Goal: Task Accomplishment & Management: Use online tool/utility

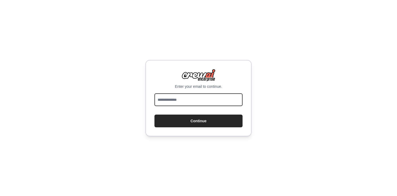
click at [177, 100] on input "email" at bounding box center [198, 99] width 88 height 13
click at [171, 99] on input "email" at bounding box center [198, 99] width 88 height 13
type input "**********"
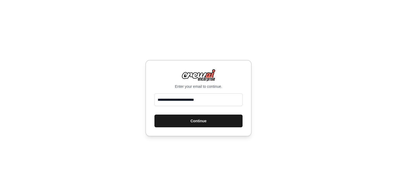
click at [199, 118] on button "Continue" at bounding box center [198, 121] width 88 height 13
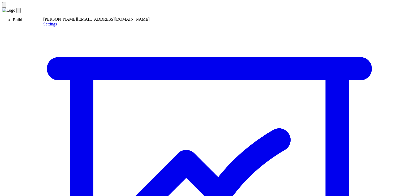
paste textarea "**********"
type textarea "**********"
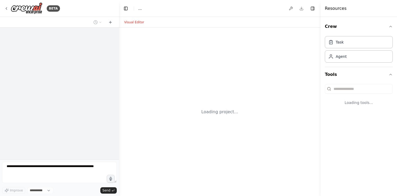
select select "****"
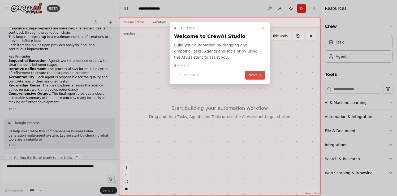
scroll to position [449, 0]
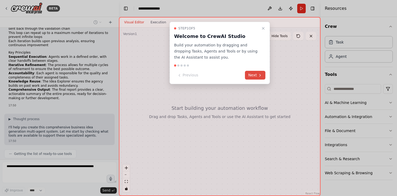
click at [259, 76] on icon at bounding box center [260, 75] width 4 height 4
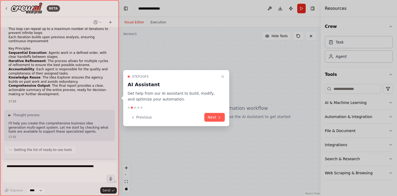
scroll to position [484, 0]
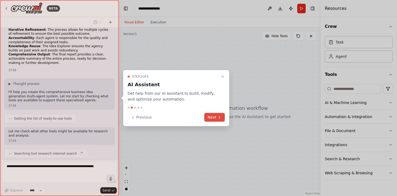
click at [219, 119] on icon at bounding box center [219, 117] width 4 height 4
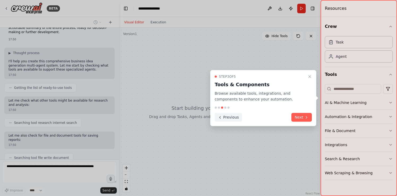
scroll to position [528, 0]
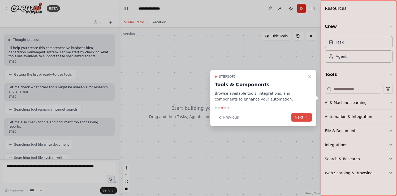
click at [301, 117] on button "Next" at bounding box center [301, 117] width 20 height 9
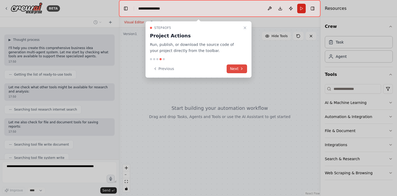
click at [237, 66] on button "Next" at bounding box center [237, 68] width 20 height 9
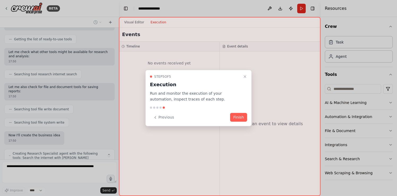
scroll to position [568, 0]
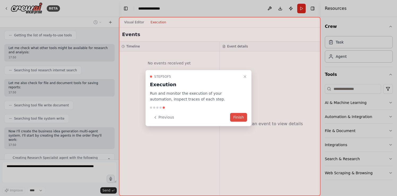
click at [241, 118] on button "Finish" at bounding box center [238, 117] width 17 height 9
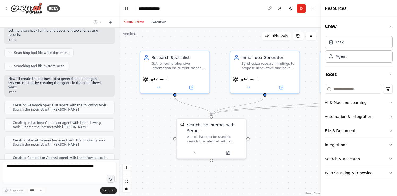
scroll to position [638, 0]
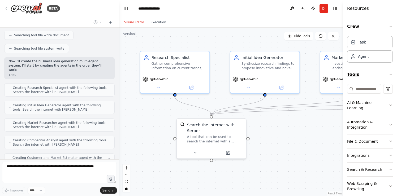
drag, startPoint x: 321, startPoint y: 73, endPoint x: 359, endPoint y: 74, distance: 38.5
click at [359, 74] on div "Resources Crew Task Agent Tools AI & Machine Learning Automation & Integration …" at bounding box center [370, 98] width 54 height 196
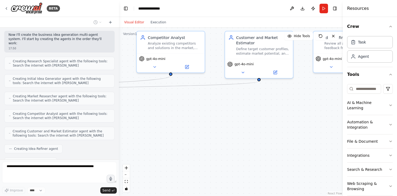
scroll to position [678, 0]
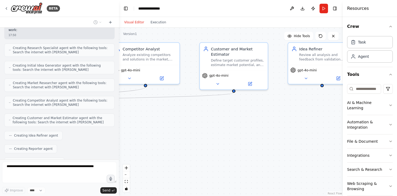
drag, startPoint x: 294, startPoint y: 130, endPoint x: -2, endPoint y: 120, distance: 296.5
click at [0, 120] on html "BETA Create an agency according below spec: Specifications for Business Idea Ge…" at bounding box center [198, 98] width 397 height 196
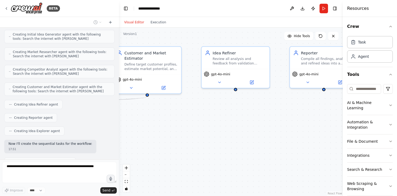
scroll to position [722, 0]
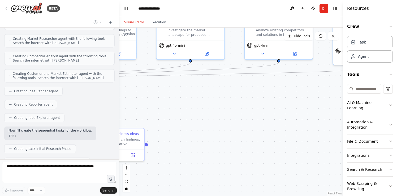
drag, startPoint x: 266, startPoint y: 105, endPoint x: 399, endPoint y: 80, distance: 135.4
click at [397, 80] on html "BETA Create an agency according below spec: Specifications for Business Idea Ge…" at bounding box center [198, 98] width 397 height 196
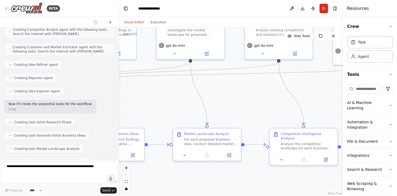
scroll to position [762, 0]
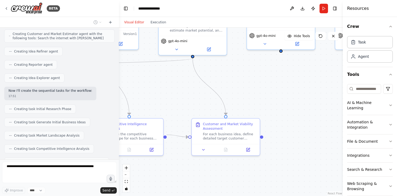
drag, startPoint x: 259, startPoint y: 100, endPoint x: 64, endPoint y: 90, distance: 195.2
click at [64, 90] on div "BETA Create an agency according below spec: Specifications for Business Idea Ge…" at bounding box center [198, 98] width 397 height 196
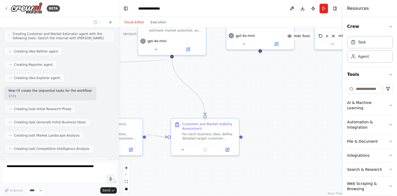
scroll to position [775, 0]
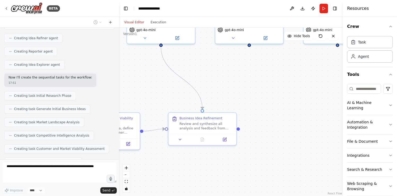
drag, startPoint x: 155, startPoint y: 86, endPoint x: 55, endPoint y: 80, distance: 99.4
click at [55, 80] on div "BETA Create an agency according below spec: Specifications for Business Idea Ge…" at bounding box center [198, 98] width 397 height 196
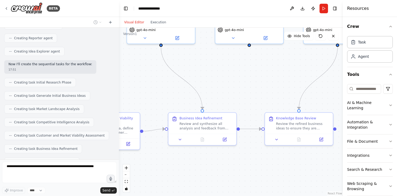
scroll to position [801, 0]
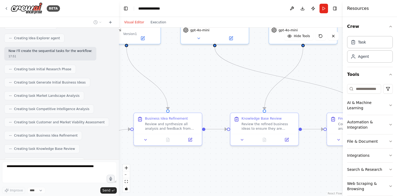
drag, startPoint x: 226, startPoint y: 83, endPoint x: 192, endPoint y: 83, distance: 34.5
click at [192, 83] on div ".deletable-edge-delete-btn { width: 20px; height: 20px; border: 0px solid #ffff…" at bounding box center [231, 112] width 224 height 168
click at [169, 75] on div ".deletable-edge-delete-btn { width: 20px; height: 20px; border: 0px solid #ffff…" at bounding box center [231, 112] width 224 height 168
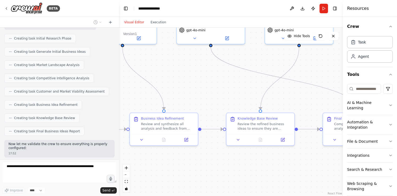
scroll to position [836, 0]
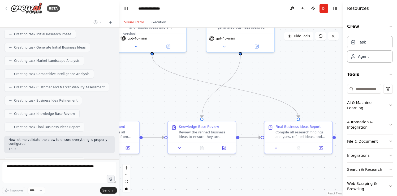
drag, startPoint x: 196, startPoint y: 82, endPoint x: 132, endPoint y: 92, distance: 65.0
click at [132, 92] on div ".deletable-edge-delete-btn { width: 20px; height: 20px; border: 0px solid #ffff…" at bounding box center [231, 112] width 224 height 168
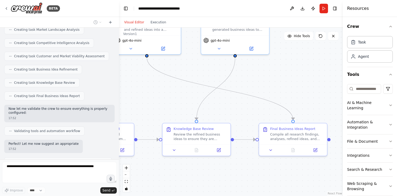
scroll to position [871, 0]
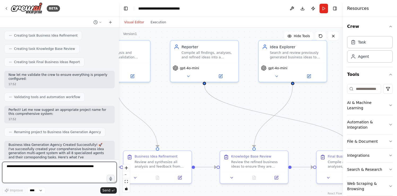
drag, startPoint x: 123, startPoint y: 93, endPoint x: 184, endPoint y: 119, distance: 65.5
click at [184, 119] on div ".deletable-edge-delete-btn { width: 20px; height: 20px; border: 0px solid #ffff…" at bounding box center [231, 112] width 224 height 168
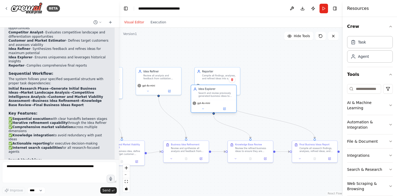
scroll to position [1069, 0]
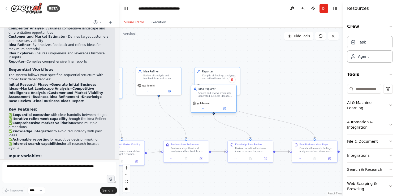
drag, startPoint x: 266, startPoint y: 87, endPoint x: 203, endPoint y: 104, distance: 65.2
click at [203, 104] on div "gpt-4o-mini" at bounding box center [213, 106] width 45 height 13
drag, startPoint x: 214, startPoint y: 75, endPoint x: 281, endPoint y: 71, distance: 66.4
click at [281, 71] on div "Compile all findings, analyses, and refined ideas into a comprehensive, well-st…" at bounding box center [286, 73] width 36 height 6
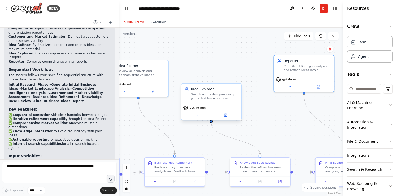
click at [221, 89] on div "Idea Explorer" at bounding box center [214, 88] width 47 height 5
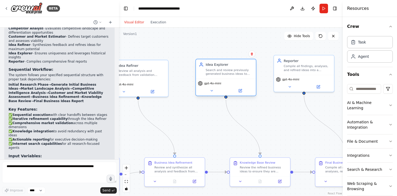
drag, startPoint x: 214, startPoint y: 97, endPoint x: 226, endPoint y: 72, distance: 28.6
click at [226, 72] on div "Search and review previously generated business ideas to ensure new proposals a…" at bounding box center [229, 72] width 47 height 8
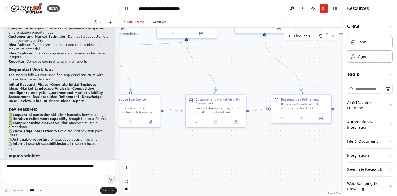
drag, startPoint x: 265, startPoint y: 108, endPoint x: 399, endPoint y: 45, distance: 147.6
click at [397, 45] on html "BETA Create an agency according below spec: Specifications for Business Idea Ge…" at bounding box center [198, 98] width 397 height 196
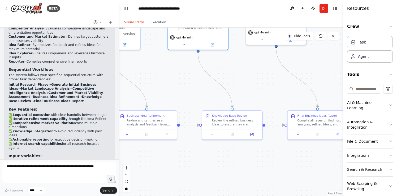
drag, startPoint x: 152, startPoint y: 67, endPoint x: -2, endPoint y: 83, distance: 155.2
click at [0, 83] on html "BETA Create an agency according below spec: Specifications for Business Idea Ge…" at bounding box center [198, 98] width 397 height 196
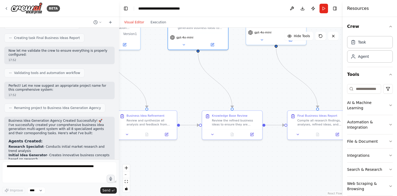
scroll to position [923, 0]
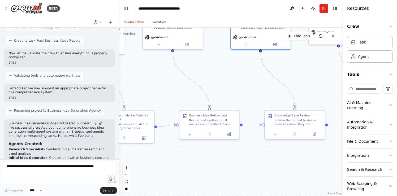
drag, startPoint x: 176, startPoint y: 85, endPoint x: 238, endPoint y: 85, distance: 62.6
click at [238, 85] on div ".deletable-edge-delete-btn { width: 20px; height: 20px; border: 0px solid #ffff…" at bounding box center [231, 112] width 224 height 168
click at [303, 9] on button "Download" at bounding box center [302, 9] width 8 height 10
click at [268, 9] on header "**********" at bounding box center [231, 8] width 224 height 17
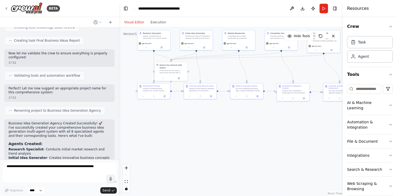
drag, startPoint x: 233, startPoint y: 78, endPoint x: 399, endPoint y: 66, distance: 166.2
click at [397, 66] on html "BETA Create an agency according below spec: Specifications for Business Idea Ge…" at bounding box center [198, 98] width 397 height 196
click at [169, 71] on div "A tool that can be used to search the internet with a search_query. Supports di…" at bounding box center [172, 71] width 26 height 4
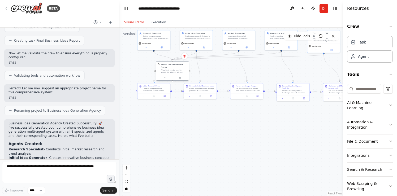
click at [164, 67] on div "Search the internet with Serper" at bounding box center [174, 65] width 26 height 5
drag, startPoint x: 164, startPoint y: 67, endPoint x: 211, endPoint y: 67, distance: 47.0
click at [211, 67] on div "Search the internet with Serper" at bounding box center [222, 65] width 26 height 5
click at [160, 24] on button "Execution" at bounding box center [158, 22] width 22 height 6
click at [134, 24] on button "Visual Editor" at bounding box center [134, 22] width 26 height 6
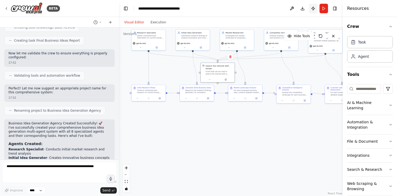
click at [314, 8] on button "Publish" at bounding box center [313, 9] width 8 height 10
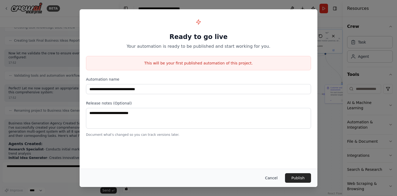
click at [273, 177] on button "Cancel" at bounding box center [271, 178] width 21 height 10
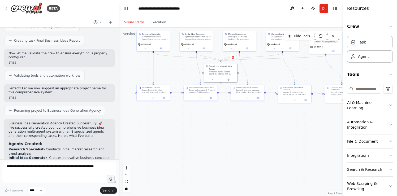
click at [390, 167] on icon "button" at bounding box center [390, 169] width 4 height 4
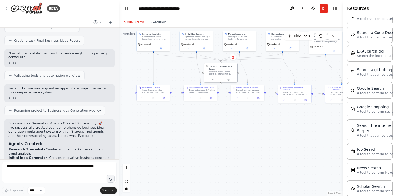
scroll to position [173, 0]
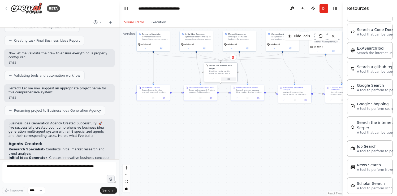
click at [228, 80] on icon at bounding box center [229, 79] width 2 height 2
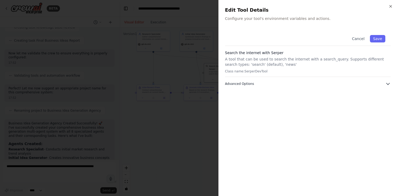
click at [389, 83] on icon "button" at bounding box center [387, 83] width 5 height 5
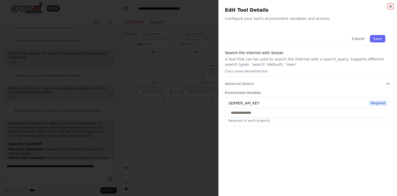
click at [390, 6] on icon "button" at bounding box center [390, 6] width 2 height 2
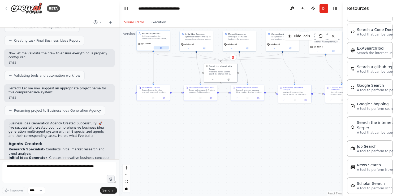
click at [162, 47] on icon at bounding box center [161, 47] width 1 height 1
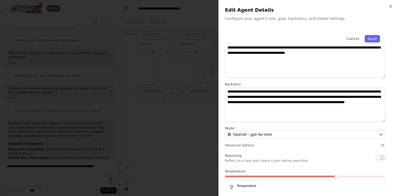
scroll to position [44, 0]
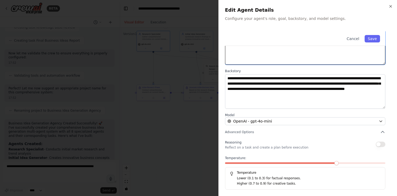
click at [336, 55] on textarea "**********" at bounding box center [305, 47] width 160 height 34
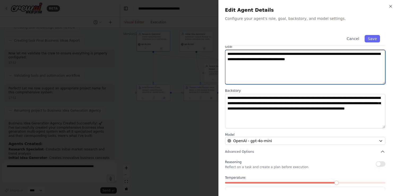
scroll to position [21, 0]
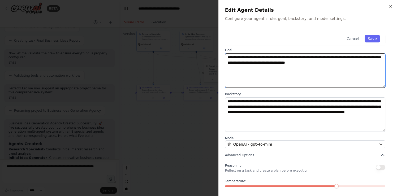
click at [359, 63] on textarea "**********" at bounding box center [305, 70] width 160 height 34
click at [278, 63] on textarea "**********" at bounding box center [305, 70] width 160 height 34
click at [270, 68] on textarea "**********" at bounding box center [305, 70] width 160 height 34
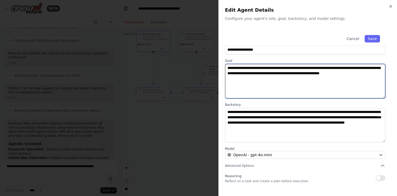
scroll to position [0, 0]
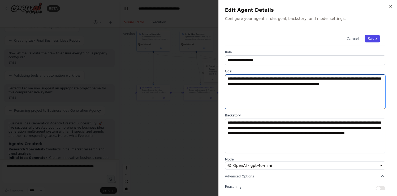
type textarea "**********"
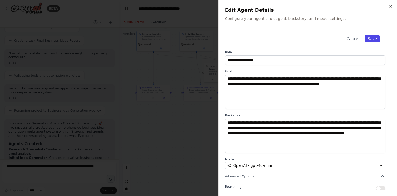
click at [376, 39] on button "Save" at bounding box center [371, 38] width 15 height 7
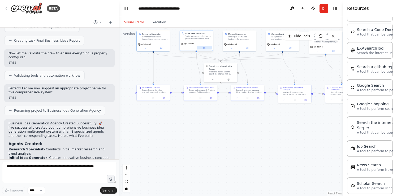
click at [205, 49] on icon at bounding box center [204, 48] width 2 height 2
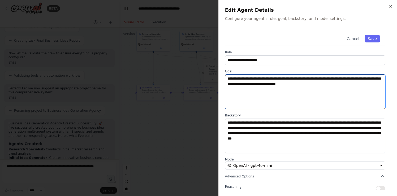
click at [261, 84] on textarea "**********" at bounding box center [305, 92] width 160 height 34
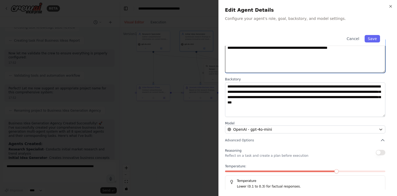
scroll to position [44, 0]
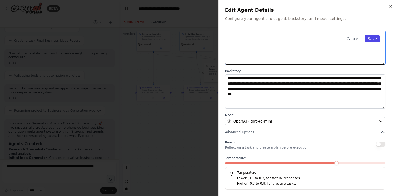
type textarea "**********"
click at [374, 40] on button "Save" at bounding box center [371, 38] width 15 height 7
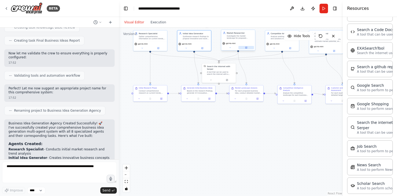
click at [246, 48] on icon at bounding box center [246, 48] width 2 height 2
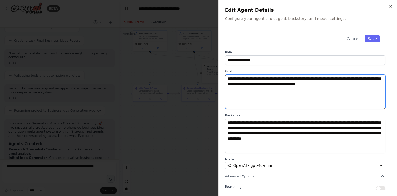
click at [367, 84] on textarea "**********" at bounding box center [305, 92] width 160 height 34
type textarea "**********"
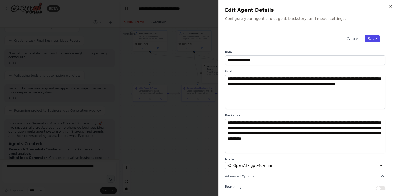
click at [374, 39] on button "Save" at bounding box center [371, 38] width 15 height 7
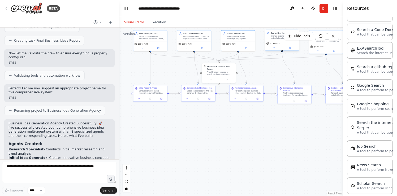
click at [291, 50] on div "Competitor Analyst Analyze existing competitors and solutions in the market, id…" at bounding box center [282, 40] width 34 height 21
click at [290, 47] on icon at bounding box center [290, 48] width 2 height 2
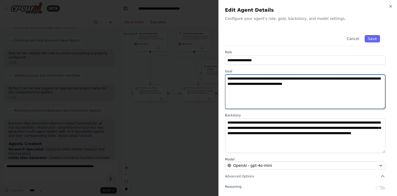
click at [348, 84] on textarea "**********" at bounding box center [305, 92] width 160 height 34
click at [228, 79] on textarea "**********" at bounding box center [305, 92] width 160 height 34
type textarea "**********"
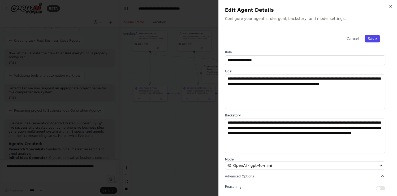
click at [375, 39] on button "Save" at bounding box center [371, 38] width 15 height 7
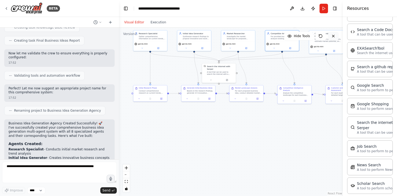
click at [334, 36] on icon at bounding box center [333, 36] width 4 height 4
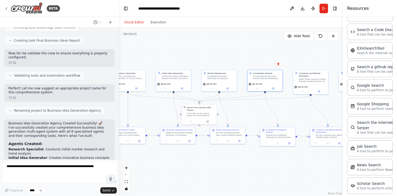
drag, startPoint x: 299, startPoint y: 63, endPoint x: 280, endPoint y: 103, distance: 45.1
click at [280, 103] on div ".deletable-edge-delete-btn { width: 20px; height: 20px; border: 0px solid #ffff…" at bounding box center [231, 112] width 224 height 168
click at [317, 91] on icon at bounding box center [316, 91] width 2 height 2
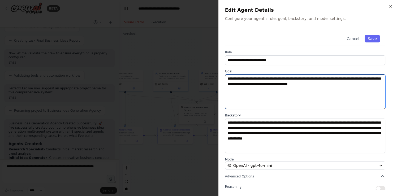
click at [246, 84] on textarea "**********" at bounding box center [305, 92] width 160 height 34
click at [294, 83] on textarea "**********" at bounding box center [305, 92] width 160 height 34
type textarea "**********"
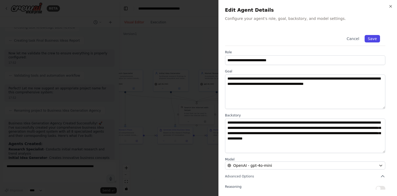
click at [375, 38] on button "Save" at bounding box center [371, 38] width 15 height 7
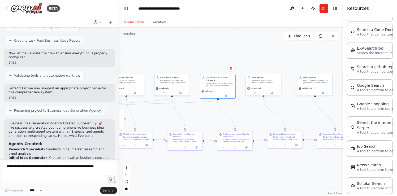
drag, startPoint x: 325, startPoint y: 105, endPoint x: 235, endPoint y: 109, distance: 90.3
click at [235, 109] on div ".deletable-edge-delete-btn { width: 20px; height: 20px; border: 0px solid #ffff…" at bounding box center [231, 112] width 224 height 168
click at [255, 83] on div "Review all analysis and feedback from validation agents to refine and improve b…" at bounding box center [265, 81] width 28 height 5
click at [272, 93] on icon at bounding box center [272, 92] width 2 height 2
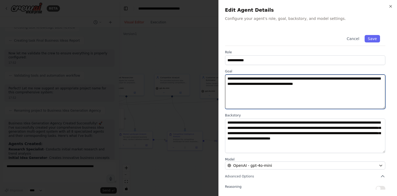
click at [359, 78] on textarea "**********" at bounding box center [305, 92] width 160 height 34
click at [252, 84] on textarea "**********" at bounding box center [305, 92] width 160 height 34
type textarea "**********"
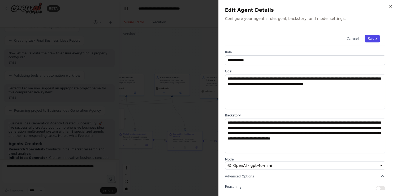
click at [375, 41] on button "Save" at bounding box center [371, 38] width 15 height 7
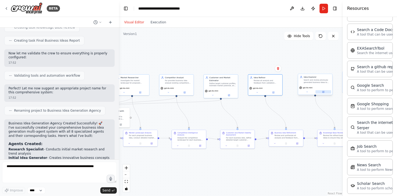
click at [324, 93] on icon at bounding box center [323, 92] width 2 height 2
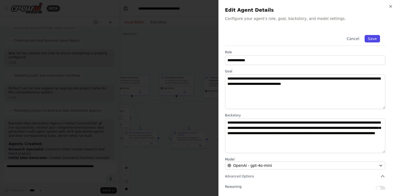
click at [375, 39] on button "Save" at bounding box center [371, 38] width 15 height 7
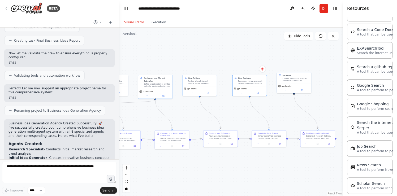
drag, startPoint x: 312, startPoint y: 110, endPoint x: 250, endPoint y: 110, distance: 61.8
click at [246, 110] on div ".deletable-edge-delete-btn { width: 20px; height: 20px; border: 0px solid #ffff…" at bounding box center [231, 112] width 224 height 168
click at [303, 89] on button at bounding box center [302, 89] width 16 height 3
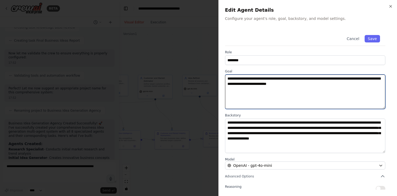
click at [309, 78] on textarea "**********" at bounding box center [305, 92] width 160 height 34
click at [287, 78] on textarea "**********" at bounding box center [305, 92] width 160 height 34
type textarea "**********"
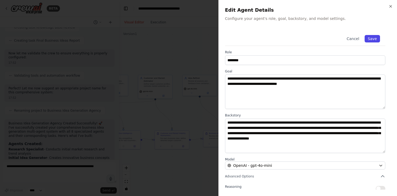
click at [376, 39] on button "Save" at bounding box center [371, 38] width 15 height 7
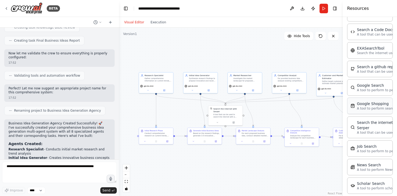
drag, startPoint x: 177, startPoint y: 110, endPoint x: 355, endPoint y: 107, distance: 178.3
click at [355, 107] on div "BETA Create an agency according below spec: Specifications for Business Idea Ge…" at bounding box center [198, 98] width 397 height 196
click at [215, 141] on button at bounding box center [217, 140] width 10 height 3
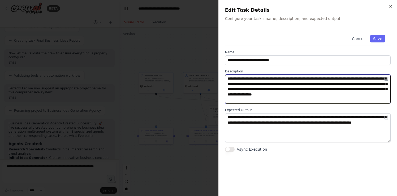
click at [260, 84] on textarea "**********" at bounding box center [308, 89] width 166 height 29
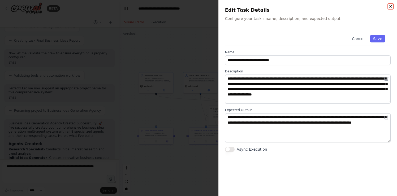
click at [391, 7] on icon "button" at bounding box center [390, 6] width 2 height 2
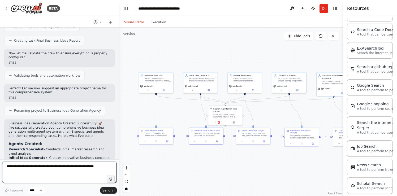
click at [49, 170] on textarea at bounding box center [59, 172] width 115 height 21
click at [13, 168] on textarea "**********" at bounding box center [59, 172] width 115 height 21
click at [45, 168] on textarea "**********" at bounding box center [59, 172] width 115 height 21
click at [14, 167] on textarea "**********" at bounding box center [59, 172] width 115 height 21
click at [43, 166] on textarea "**********" at bounding box center [59, 172] width 115 height 21
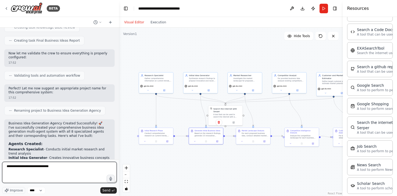
click at [49, 167] on textarea "**********" at bounding box center [59, 172] width 115 height 21
type textarea "**********"
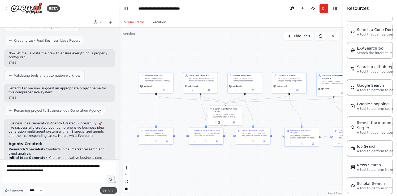
click at [109, 191] on span "Send" at bounding box center [106, 190] width 8 height 4
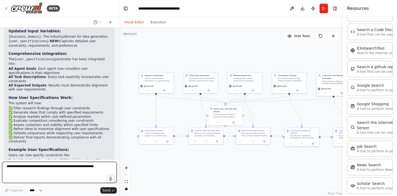
scroll to position [1599, 0]
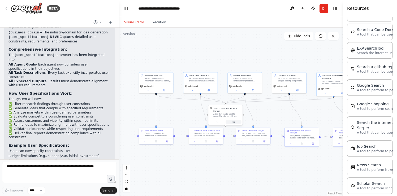
click at [234, 123] on icon at bounding box center [233, 122] width 2 height 2
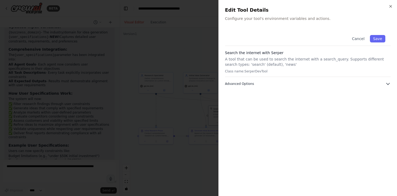
click at [388, 83] on icon "button" at bounding box center [387, 83] width 5 height 5
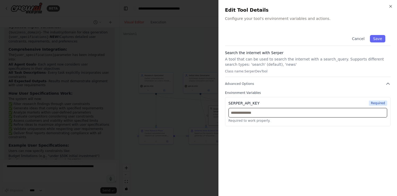
click at [288, 109] on input "text" at bounding box center [307, 113] width 159 height 10
paste input "**********"
type input "**********"
click at [314, 125] on div "**********" at bounding box center [308, 111] width 166 height 29
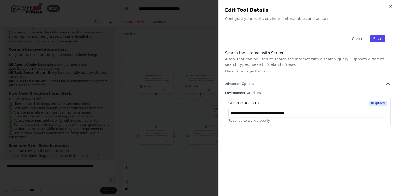
click at [379, 38] on button "Save" at bounding box center [377, 38] width 15 height 7
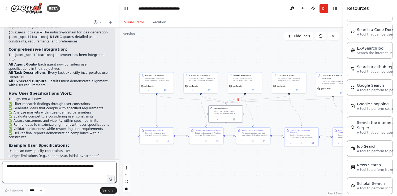
click at [26, 173] on textarea at bounding box center [59, 172] width 115 height 21
click at [37, 168] on textarea "**********" at bounding box center [59, 172] width 115 height 21
click at [28, 173] on textarea "**********" at bounding box center [59, 172] width 115 height 21
click at [15, 173] on textarea "**********" at bounding box center [59, 172] width 115 height 21
click at [15, 172] on textarea "**********" at bounding box center [59, 172] width 115 height 21
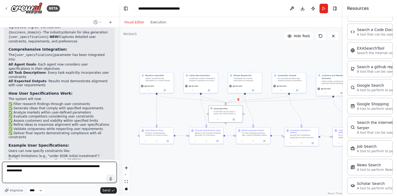
click at [44, 172] on textarea "**********" at bounding box center [59, 172] width 115 height 21
paste textarea "**********"
type textarea "**********"
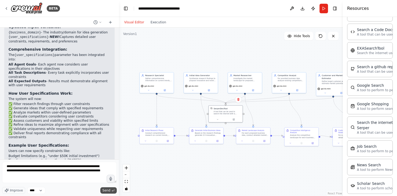
click at [107, 190] on span "Send" at bounding box center [106, 190] width 8 height 4
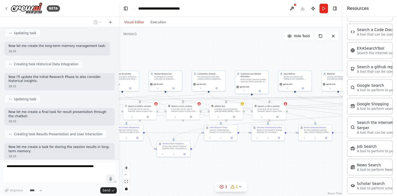
scroll to position [2083, 0]
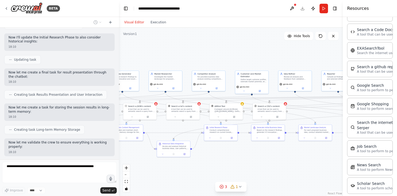
drag, startPoint x: 297, startPoint y: 158, endPoint x: 226, endPoint y: 144, distance: 72.5
click at [219, 153] on div ".deletable-edge-delete-btn { width: 20px; height: 20px; border: 0px solid #ffff…" at bounding box center [231, 112] width 224 height 168
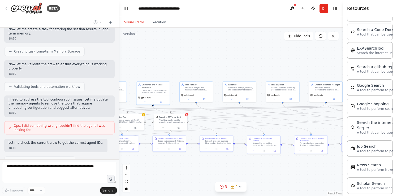
scroll to position [2210, 0]
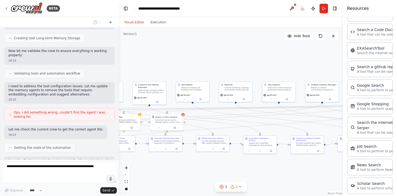
drag, startPoint x: 274, startPoint y: 154, endPoint x: 170, endPoint y: 167, distance: 104.9
click at [170, 167] on div ".deletable-edge-delete-btn { width: 20px; height: 20px; border: 0px solid #ffff…" at bounding box center [231, 112] width 224 height 168
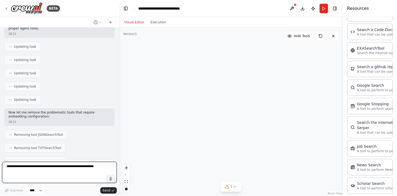
scroll to position [2354, 0]
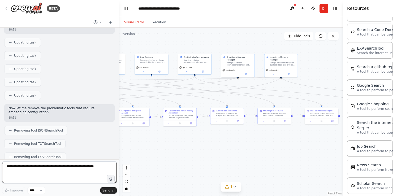
drag, startPoint x: 175, startPoint y: 168, endPoint x: 48, endPoint y: 140, distance: 130.3
click at [48, 140] on div "BETA Create an agency according below spec: Specifications for Business Idea Ge…" at bounding box center [198, 98] width 397 height 196
click at [323, 114] on div "Compile all research findings, analyses, refined ideas, and recommendations int…" at bounding box center [323, 114] width 26 height 4
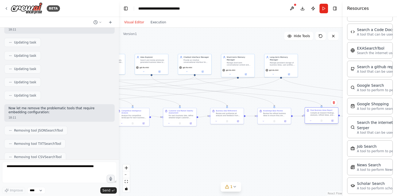
click at [321, 115] on div "Compile all research findings, analyses, refined ideas, and recommendations int…" at bounding box center [323, 114] width 26 height 4
click at [332, 122] on button at bounding box center [332, 120] width 9 height 3
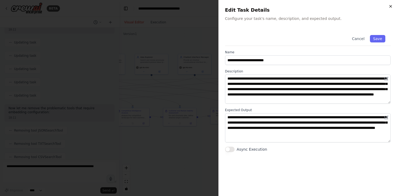
click at [392, 7] on icon "button" at bounding box center [390, 6] width 4 height 4
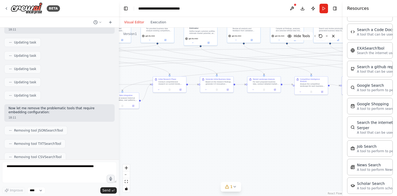
drag, startPoint x: 220, startPoint y: 144, endPoint x: 399, endPoint y: 112, distance: 181.3
click at [397, 112] on html "BETA Create an agency according below spec: Specifications for Business Idea Ge…" at bounding box center [198, 98] width 397 height 196
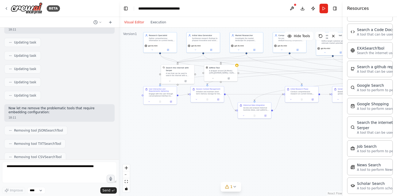
drag, startPoint x: 138, startPoint y: 127, endPoint x: 270, endPoint y: 137, distance: 132.5
click at [270, 137] on div ".deletable-edge-delete-btn { width: 20px; height: 20px; border: 0px solid #ffff…" at bounding box center [231, 112] width 224 height 168
click at [20, 171] on textarea at bounding box center [59, 172] width 115 height 21
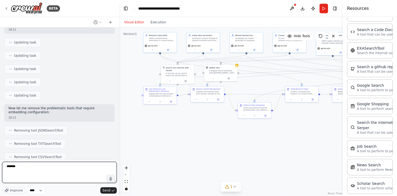
type textarea "********"
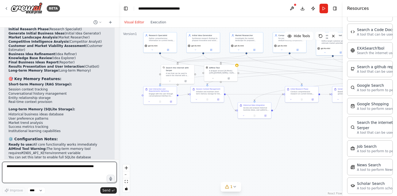
scroll to position [2862, 0]
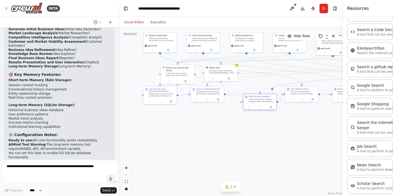
drag, startPoint x: 259, startPoint y: 112, endPoint x: 263, endPoint y: 103, distance: 10.1
click at [263, 103] on div "Historical Data Integration Access and analyze historical business ideas, user …" at bounding box center [259, 99] width 33 height 10
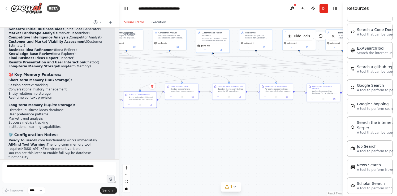
drag, startPoint x: 306, startPoint y: 123, endPoint x: 186, endPoint y: 120, distance: 119.9
click at [186, 120] on div ".deletable-edge-delete-btn { width: 20px; height: 20px; border: 0px solid #ffff…" at bounding box center [231, 112] width 224 height 168
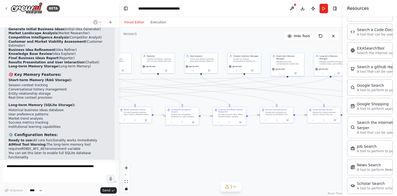
drag, startPoint x: 189, startPoint y: 137, endPoint x: 47, endPoint y: 160, distance: 143.0
click at [47, 160] on div "BETA Create an agency according below spec: Specifications for Business Idea Ge…" at bounding box center [198, 98] width 397 height 196
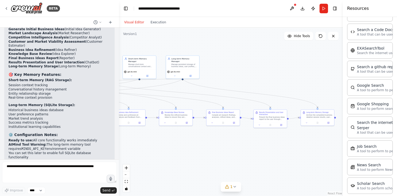
drag, startPoint x: 229, startPoint y: 131, endPoint x: 81, endPoint y: 133, distance: 148.1
click at [81, 133] on div "BETA Create an agency according below spec: Specifications for Business Idea Ge…" at bounding box center [198, 98] width 397 height 196
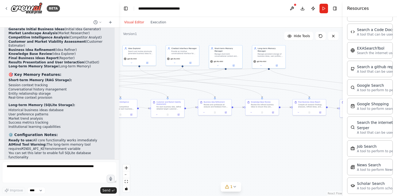
drag, startPoint x: 163, startPoint y: 136, endPoint x: 255, endPoint y: 125, distance: 92.7
click at [255, 125] on div ".deletable-edge-delete-btn { width: 20px; height: 20px; border: 0px solid #ffff…" at bounding box center [231, 112] width 224 height 168
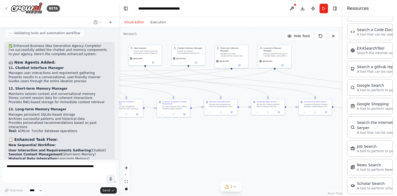
scroll to position [2724, 0]
drag, startPoint x: 135, startPoint y: 80, endPoint x: 203, endPoint y: 82, distance: 68.2
drag, startPoint x: 181, startPoint y: 81, endPoint x: 213, endPoint y: 60, distance: 38.8
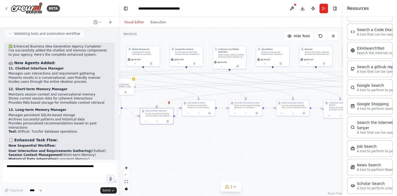
drag, startPoint x: 185, startPoint y: 34, endPoint x: 399, endPoint y: 35, distance: 213.8
click at [397, 35] on html "BETA Create an agency according below spec: Specifications for Business Idea Ge…" at bounding box center [198, 98] width 397 height 196
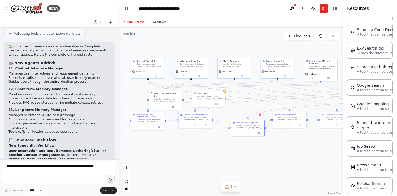
drag, startPoint x: 202, startPoint y: 37, endPoint x: 293, endPoint y: 49, distance: 91.8
click at [293, 49] on div ".deletable-edge-delete-btn { width: 20px; height: 20px; border: 0px solid #ffff…" at bounding box center [231, 112] width 224 height 168
click at [159, 128] on button at bounding box center [158, 126] width 9 height 3
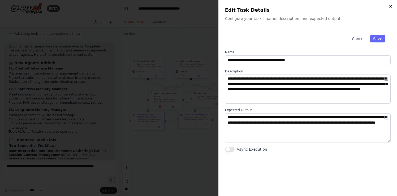
click at [390, 7] on icon "button" at bounding box center [390, 6] width 4 height 4
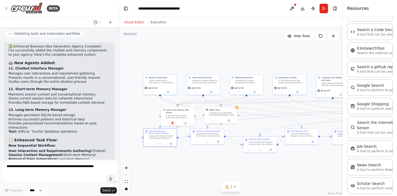
drag, startPoint x: 135, startPoint y: 87, endPoint x: 147, endPoint y: 103, distance: 20.5
click at [147, 103] on div ".deletable-edge-delete-btn { width: 20px; height: 20px; border: 0px solid #ffff…" at bounding box center [231, 112] width 224 height 168
click at [324, 9] on button "Run" at bounding box center [323, 9] width 8 height 10
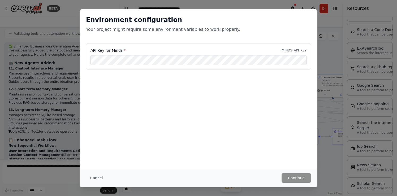
click at [98, 177] on button "Cancel" at bounding box center [96, 178] width 21 height 10
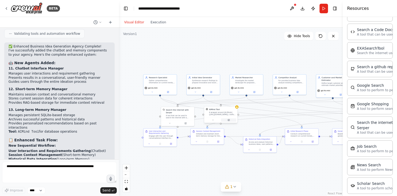
click at [230, 121] on button at bounding box center [228, 120] width 15 height 3
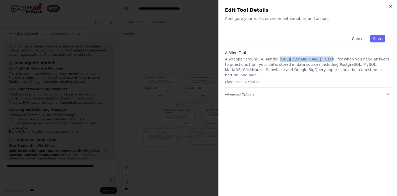
drag, startPoint x: 277, startPoint y: 58, endPoint x: 323, endPoint y: 58, distance: 46.2
click at [323, 58] on p "A wrapper around [AI-Minds](https://mindsdb.com/minds). Useful for when you nee…" at bounding box center [308, 67] width 166 height 21
copy p "https://mindsdb.com/minds"
click at [391, 8] on icon "button" at bounding box center [390, 6] width 4 height 4
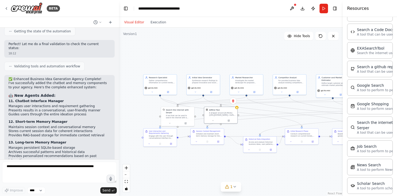
scroll to position [2693, 0]
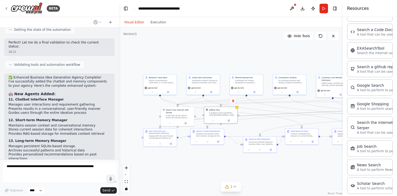
drag, startPoint x: 277, startPoint y: 115, endPoint x: 261, endPoint y: 113, distance: 16.3
click at [261, 113] on div ".deletable-edge-delete-btn { width: 20px; height: 20px; border: 0px solid #ffff…" at bounding box center [231, 112] width 224 height 168
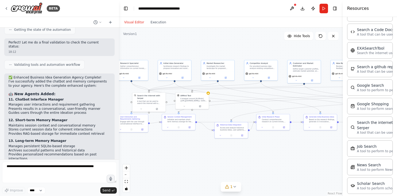
drag, startPoint x: 232, startPoint y: 164, endPoint x: 203, endPoint y: 150, distance: 32.0
click at [203, 150] on div ".deletable-edge-delete-btn { width: 20px; height: 20px; border: 0px solid #ffff…" at bounding box center [231, 112] width 224 height 168
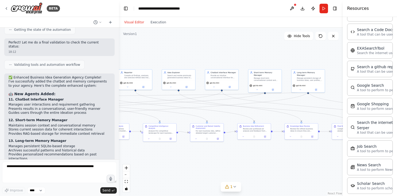
drag, startPoint x: 253, startPoint y: 111, endPoint x: -2, endPoint y: 120, distance: 255.1
click at [0, 120] on html "BETA Create an agency according below spec: Specifications for Business Idea Ge…" at bounding box center [198, 98] width 397 height 196
click at [273, 88] on icon at bounding box center [272, 88] width 1 height 1
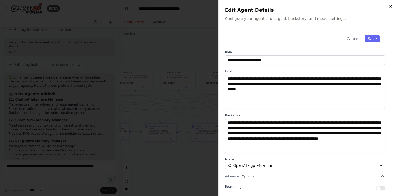
click at [392, 8] on icon "button" at bounding box center [390, 6] width 4 height 4
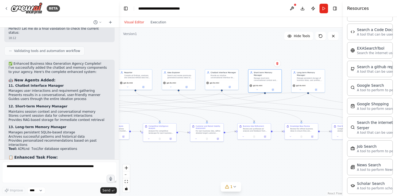
scroll to position [2715, 0]
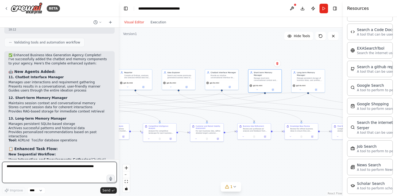
click at [13, 172] on textarea at bounding box center [59, 172] width 115 height 21
click at [79, 170] on textarea "**********" at bounding box center [59, 172] width 115 height 21
click at [96, 166] on textarea "**********" at bounding box center [59, 172] width 115 height 21
type textarea "**********"
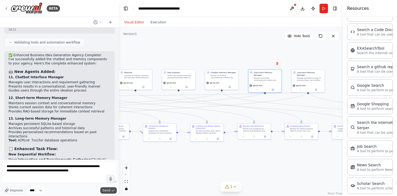
click at [111, 189] on button "Send" at bounding box center [108, 190] width 16 height 6
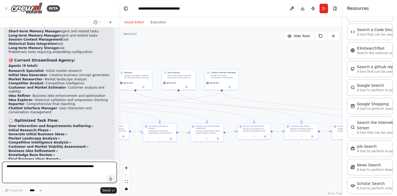
scroll to position [3508, 0]
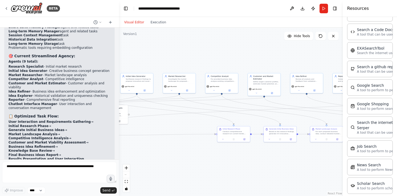
drag, startPoint x: 186, startPoint y: 56, endPoint x: 399, endPoint y: 60, distance: 212.8
click at [397, 60] on html "BETA Create an agency according below spec: Specifications for Business Idea Ge…" at bounding box center [198, 98] width 397 height 196
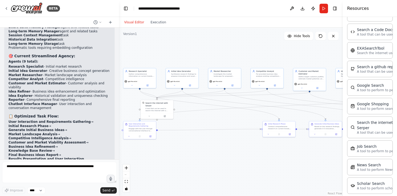
drag, startPoint x: 163, startPoint y: 52, endPoint x: 209, endPoint y: 47, distance: 45.6
click at [209, 47] on div ".deletable-edge-delete-btn { width: 20px; height: 20px; border: 0px solid #ffff…" at bounding box center [231, 112] width 224 height 168
drag, startPoint x: 209, startPoint y: 47, endPoint x: -2, endPoint y: 47, distance: 210.9
click at [0, 47] on html "BETA Create an agency according below spec: Specifications for Business Idea Ge…" at bounding box center [198, 98] width 397 height 196
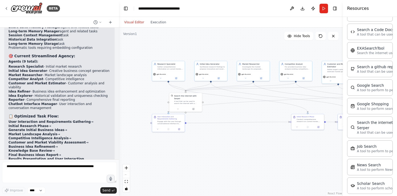
drag, startPoint x: 159, startPoint y: 48, endPoint x: 399, endPoint y: 41, distance: 239.6
click at [397, 41] on html "BETA Create an agency according below spec: Specifications for Business Idea Ge…" at bounding box center [198, 98] width 397 height 196
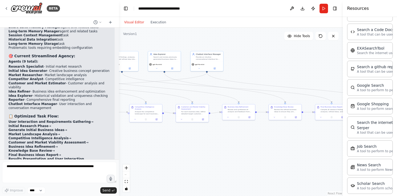
drag, startPoint x: 299, startPoint y: 137, endPoint x: -2, endPoint y: 127, distance: 301.3
click at [0, 127] on html "BETA Create an agency according below spec: Specifications for Business Idea Ge…" at bounding box center [198, 98] width 397 height 196
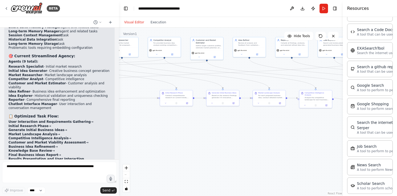
drag, startPoint x: 229, startPoint y: 129, endPoint x: 399, endPoint y: 115, distance: 170.4
click at [397, 115] on html "BETA Create an agency according below spec: Specifications for Business Idea Ge…" at bounding box center [198, 98] width 397 height 196
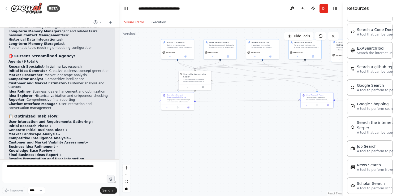
drag, startPoint x: 186, startPoint y: 118, endPoint x: 326, endPoint y: 120, distance: 140.6
click at [326, 120] on div ".deletable-edge-delete-btn { width: 20px; height: 20px; border: 0px solid #ffff…" at bounding box center [231, 112] width 224 height 168
drag, startPoint x: 179, startPoint y: 100, endPoint x: 184, endPoint y: 116, distance: 16.9
click at [184, 116] on div "Engage with the user through conversational interface to understand their busin…" at bounding box center [185, 116] width 26 height 4
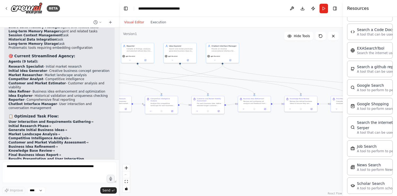
drag, startPoint x: 293, startPoint y: 128, endPoint x: -2, endPoint y: 132, distance: 294.8
click at [0, 132] on html "BETA Create an agency according below spec: Specifications for Business Idea Ge…" at bounding box center [198, 98] width 397 height 196
click at [231, 59] on button at bounding box center [230, 59] width 15 height 3
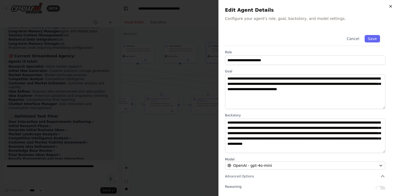
click at [389, 6] on icon "button" at bounding box center [390, 6] width 4 height 4
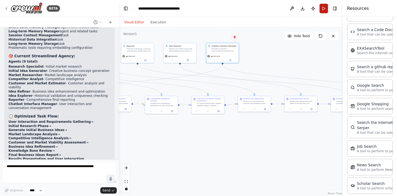
click at [324, 8] on button "Run" at bounding box center [323, 9] width 8 height 10
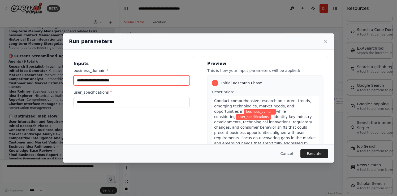
click at [122, 82] on input "business_domain *" at bounding box center [131, 80] width 116 height 10
type input "*"
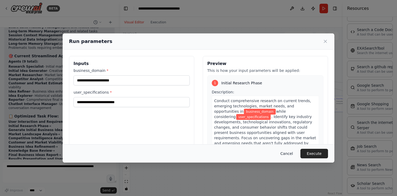
click at [287, 154] on button "Cancel" at bounding box center [286, 154] width 21 height 10
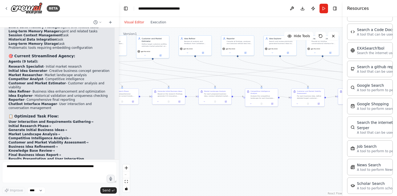
drag, startPoint x: 299, startPoint y: 71, endPoint x: 399, endPoint y: 63, distance: 100.3
click at [397, 63] on html "BETA Create an agency according below spec: Specifications for Business Idea Ge…" at bounding box center [198, 98] width 397 height 196
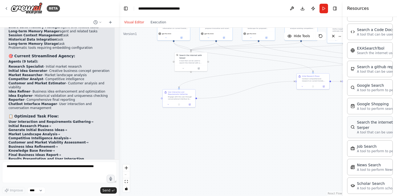
drag, startPoint x: 182, startPoint y: 128, endPoint x: 373, endPoint y: 112, distance: 191.3
click at [373, 112] on div "BETA Create an agency according below spec: Specifications for Business Idea Ge…" at bounding box center [198, 98] width 397 height 196
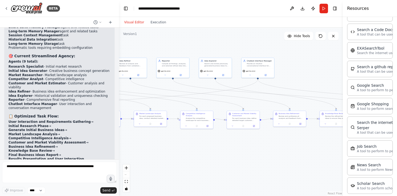
drag, startPoint x: 253, startPoint y: 122, endPoint x: -2, endPoint y: 159, distance: 258.2
click at [0, 159] on html "BETA Create an agency according below spec: Specifications for Business Idea Ge…" at bounding box center [198, 98] width 397 height 196
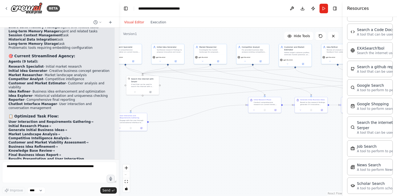
drag, startPoint x: 192, startPoint y: 109, endPoint x: 399, endPoint y: 95, distance: 207.6
click at [397, 95] on html "BETA Create an agency according below spec: Specifications for Business Idea Ge…" at bounding box center [198, 98] width 397 height 196
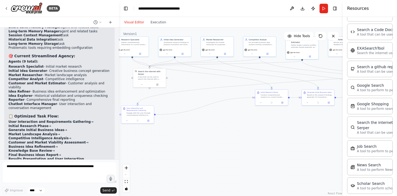
drag, startPoint x: 265, startPoint y: 149, endPoint x: 250, endPoint y: 140, distance: 17.4
click at [255, 140] on div ".deletable-edge-delete-btn { width: 20px; height: 20px; border: 0px solid #ffff…" at bounding box center [231, 112] width 224 height 168
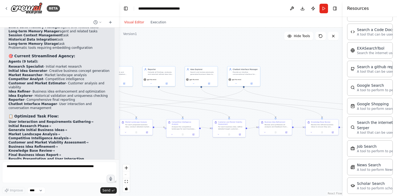
drag, startPoint x: 250, startPoint y: 140, endPoint x: 38, endPoint y: 171, distance: 213.6
click at [38, 171] on div "BETA Create an agency according below spec: Specifications for Business Idea Ge…" at bounding box center [198, 98] width 397 height 196
click at [253, 83] on button at bounding box center [251, 82] width 15 height 3
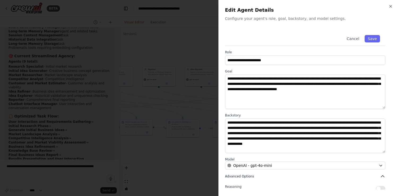
click at [382, 175] on icon "button" at bounding box center [382, 176] width 5 height 5
click at [384, 178] on icon "button" at bounding box center [382, 176] width 5 height 5
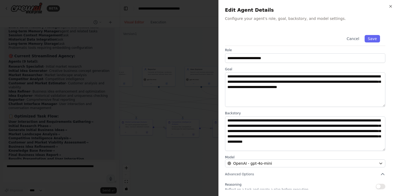
scroll to position [0, 0]
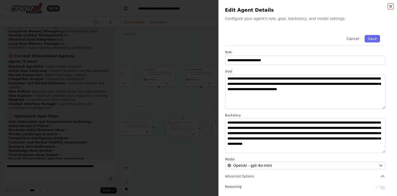
click at [391, 6] on icon "button" at bounding box center [390, 6] width 2 height 2
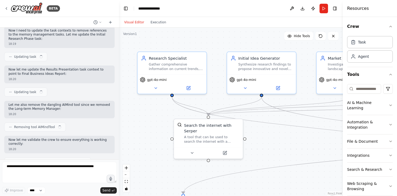
scroll to position [3237, 0]
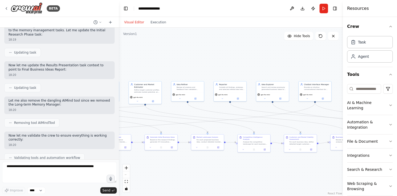
drag, startPoint x: 289, startPoint y: 60, endPoint x: 25, endPoint y: 61, distance: 264.2
click at [25, 61] on div "BETA Create an agency according below spec: Specifications for Business Idea Ge…" at bounding box center [198, 98] width 397 height 196
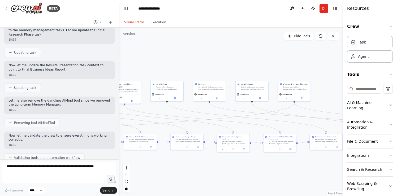
drag, startPoint x: 255, startPoint y: 57, endPoint x: 235, endPoint y: 57, distance: 20.7
click at [235, 57] on div ".deletable-edge-delete-btn { width: 20px; height: 20px; border: 0px solid #ffff…" at bounding box center [231, 112] width 224 height 168
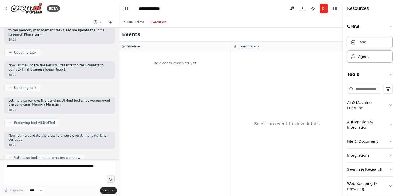
click at [159, 22] on button "Execution" at bounding box center [158, 22] width 22 height 6
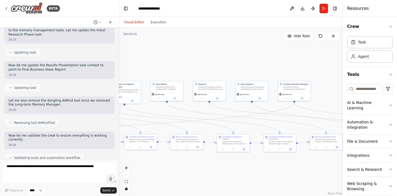
click at [138, 23] on button "Visual Editor" at bounding box center [134, 22] width 26 height 6
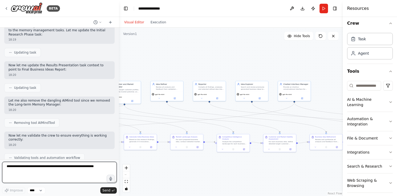
click at [35, 173] on textarea at bounding box center [59, 172] width 115 height 21
type textarea "*"
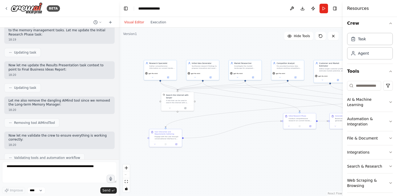
drag, startPoint x: 192, startPoint y: 76, endPoint x: 397, endPoint y: 55, distance: 206.7
click at [397, 55] on html "BETA Create an agency according below spec: Specifications for Business Idea Ge…" at bounding box center [198, 98] width 397 height 196
click at [164, 138] on div "Engage with the user through conversational interface to understand their busin…" at bounding box center [168, 137] width 26 height 4
click at [177, 144] on button at bounding box center [176, 143] width 9 height 3
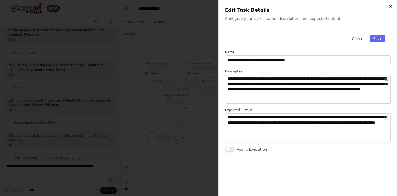
click at [392, 7] on icon "button" at bounding box center [390, 6] width 4 height 4
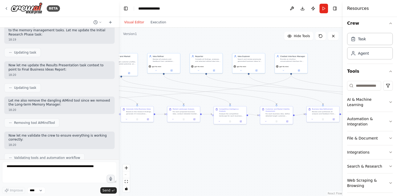
drag, startPoint x: 263, startPoint y: 106, endPoint x: 54, endPoint y: 99, distance: 208.9
click at [54, 99] on div "BETA Create an agency according below spec: Specifications for Business Idea Ge…" at bounding box center [198, 98] width 397 height 196
click at [21, 171] on textarea at bounding box center [59, 172] width 115 height 21
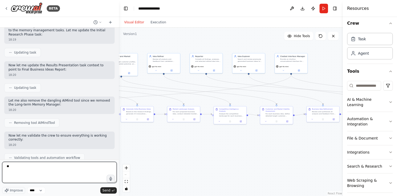
type textarea "*"
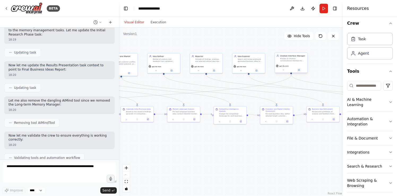
click at [288, 63] on div "Chatbot Interface Manager Provide an intuitive conversational interface for use…" at bounding box center [291, 58] width 33 height 11
click at [299, 70] on icon at bounding box center [299, 70] width 2 height 2
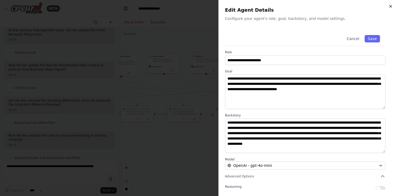
click at [391, 6] on icon "button" at bounding box center [390, 6] width 2 height 2
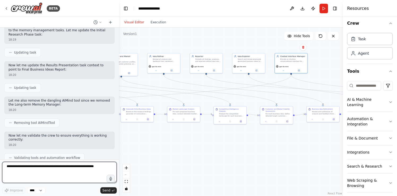
click at [31, 171] on textarea at bounding box center [59, 172] width 115 height 21
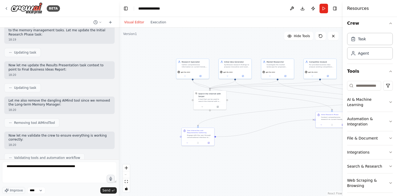
drag, startPoint x: 158, startPoint y: 48, endPoint x: 399, endPoint y: 54, distance: 241.2
click at [397, 54] on html "BETA Create an agency according below spec: Specifications for Business Idea Ge…" at bounding box center [198, 98] width 397 height 196
click at [93, 165] on textarea "**********" at bounding box center [59, 172] width 115 height 21
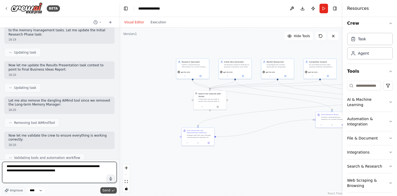
type textarea "**********"
click at [111, 190] on icon "submit" at bounding box center [112, 190] width 3 height 3
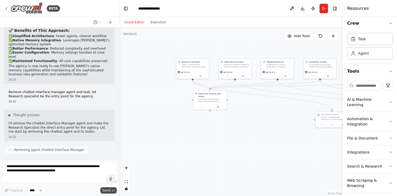
scroll to position [3716, 0]
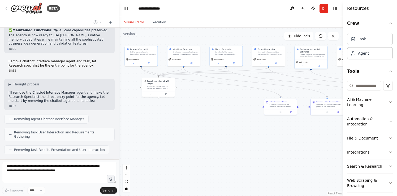
drag, startPoint x: 196, startPoint y: 125, endPoint x: 102, endPoint y: 111, distance: 94.8
click at [102, 111] on div "BETA Create an agency according below spec: Specifications for Business Idea Ge…" at bounding box center [198, 98] width 397 height 196
click at [16, 111] on div "Create an agency according below spec: Specifications for Business Idea Generat…" at bounding box center [59, 94] width 119 height 132
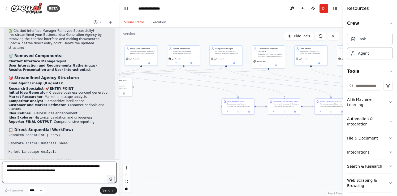
scroll to position [3957, 0]
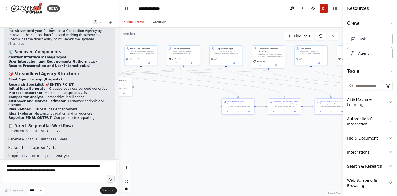
click at [324, 8] on button "Run" at bounding box center [323, 9] width 8 height 10
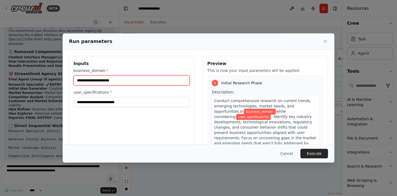
click at [102, 80] on input "business_domain *" at bounding box center [131, 80] width 116 height 10
type input "**********"
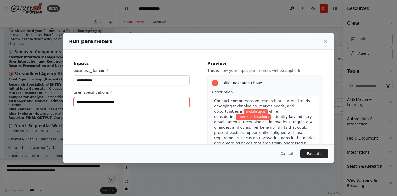
click at [98, 103] on input "user_specifications *" at bounding box center [131, 102] width 116 height 10
type input "*"
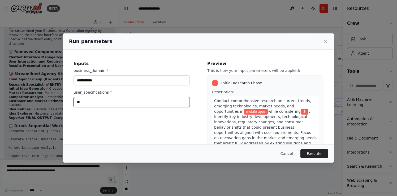
type input "*"
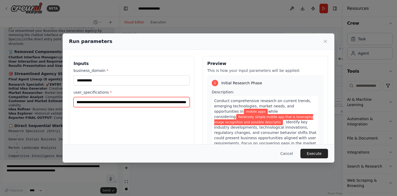
scroll to position [0, 44]
click at [167, 101] on input "**********" at bounding box center [131, 102] width 116 height 10
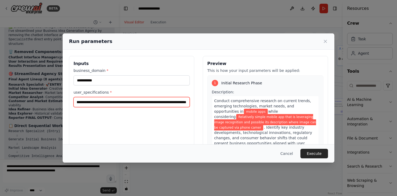
scroll to position [0, 132]
type input "**********"
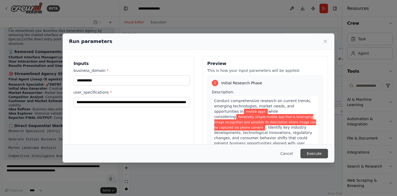
scroll to position [0, 0]
click at [319, 154] on button "Execute" at bounding box center [314, 154] width 28 height 10
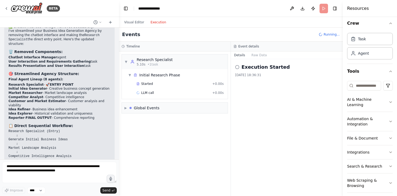
click at [159, 23] on button "Execution" at bounding box center [158, 22] width 22 height 6
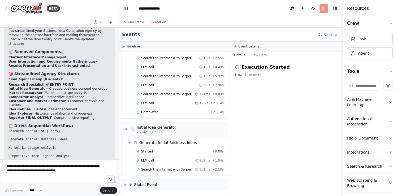
scroll to position [53, 0]
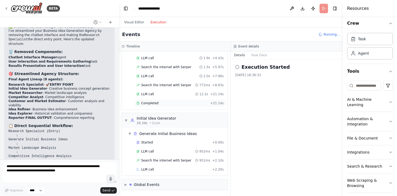
click at [157, 104] on span "Completed" at bounding box center [149, 103] width 17 height 4
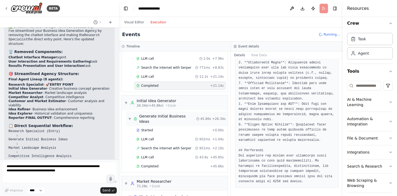
scroll to position [75, 0]
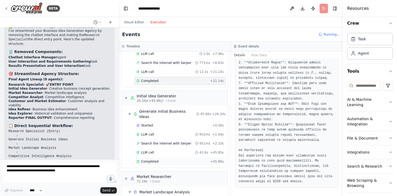
click at [153, 159] on span "Completed" at bounding box center [149, 161] width 17 height 4
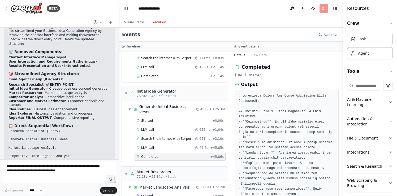
scroll to position [88, 0]
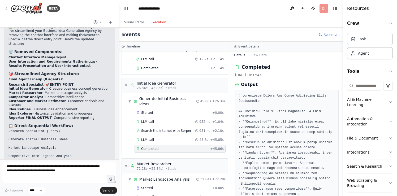
click at [150, 147] on span "Completed" at bounding box center [149, 149] width 17 height 4
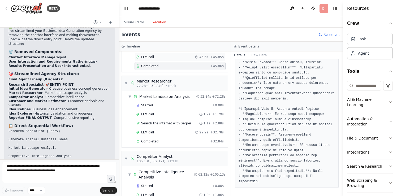
scroll to position [183, 0]
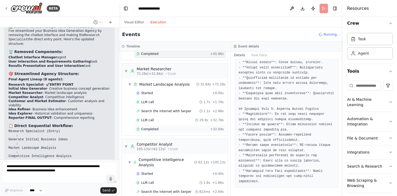
click at [189, 127] on div "Completed" at bounding box center [172, 129] width 72 height 4
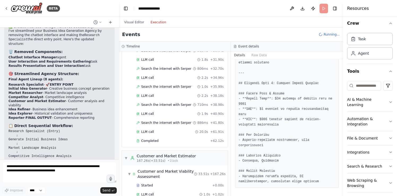
scroll to position [492, 0]
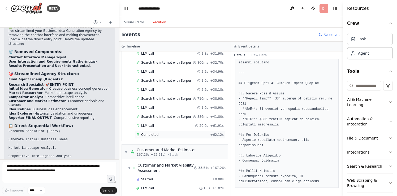
click at [171, 133] on div "Completed" at bounding box center [172, 135] width 72 height 4
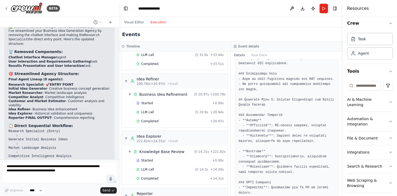
scroll to position [644, 0]
click at [160, 119] on div "Completed" at bounding box center [172, 121] width 72 height 4
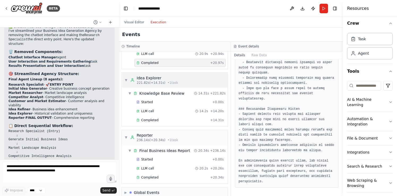
scroll to position [705, 0]
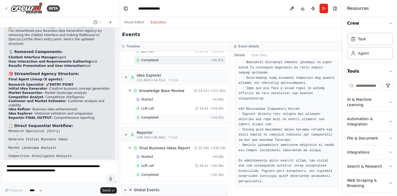
click at [150, 115] on span "Completed" at bounding box center [149, 117] width 17 height 4
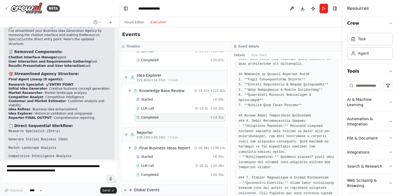
scroll to position [88, 0]
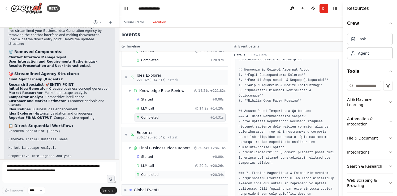
click at [155, 173] on span "Completed" at bounding box center [149, 175] width 17 height 4
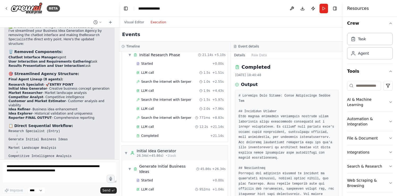
scroll to position [0, 0]
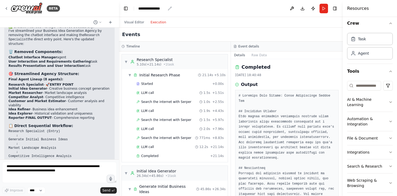
click at [160, 9] on div "**********" at bounding box center [151, 8] width 27 height 5
click at [169, 8] on div "**********" at bounding box center [158, 8] width 40 height 5
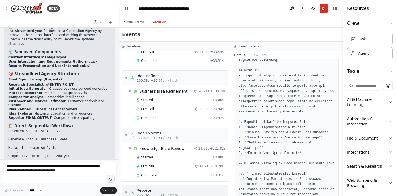
scroll to position [651, 0]
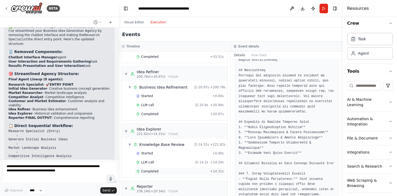
click at [154, 169] on span "Completed" at bounding box center [149, 171] width 17 height 4
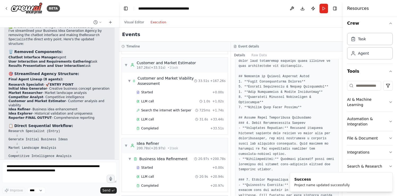
scroll to position [573, 0]
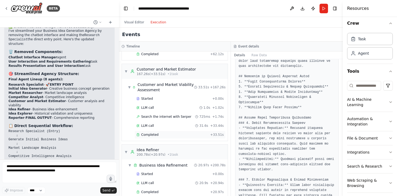
click at [154, 133] on span "Completed" at bounding box center [149, 135] width 17 height 4
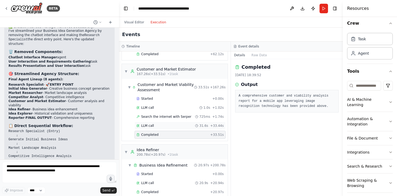
click at [154, 124] on div "LLM call 31.6s + 33.44s" at bounding box center [179, 126] width 87 height 4
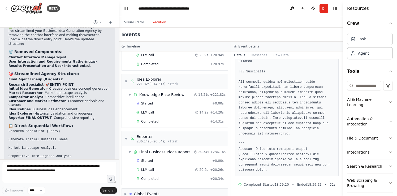
scroll to position [705, 0]
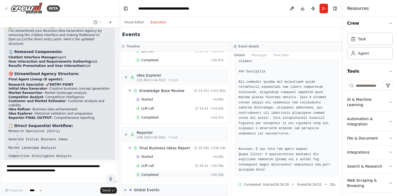
click at [156, 172] on div "Completed + 20.34s" at bounding box center [179, 175] width 91 height 8
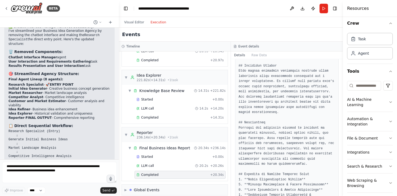
scroll to position [0, 0]
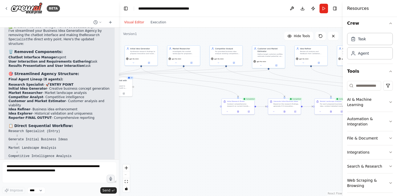
click at [132, 24] on button "Visual Editor" at bounding box center [134, 22] width 26 height 6
click at [149, 63] on icon at bounding box center [149, 63] width 2 height 2
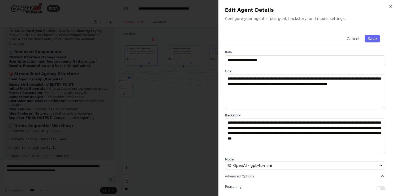
click at [181, 131] on div at bounding box center [198, 98] width 397 height 196
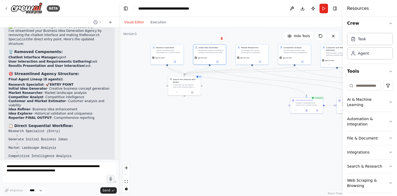
drag, startPoint x: 168, startPoint y: 40, endPoint x: 239, endPoint y: 38, distance: 70.6
click at [239, 38] on div ".deletable-edge-delete-btn { width: 20px; height: 20px; border: 0px solid #ffff…" at bounding box center [231, 112] width 224 height 168
click at [171, 57] on div "gpt-4o-mini" at bounding box center [169, 57] width 31 height 3
click at [177, 61] on icon at bounding box center [177, 60] width 1 height 1
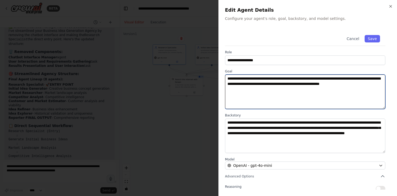
drag, startPoint x: 264, startPoint y: 90, endPoint x: 225, endPoint y: 77, distance: 41.0
click at [225, 77] on textarea "**********" at bounding box center [305, 92] width 160 height 34
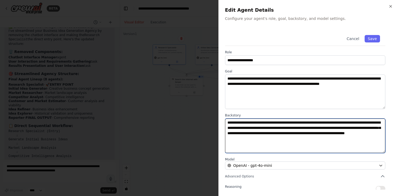
drag, startPoint x: 228, startPoint y: 122, endPoint x: 328, endPoint y: 145, distance: 102.6
click at [328, 145] on textarea "**********" at bounding box center [305, 136] width 160 height 34
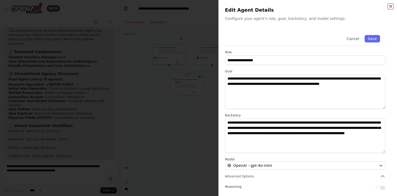
click at [390, 6] on icon "button" at bounding box center [390, 6] width 2 height 2
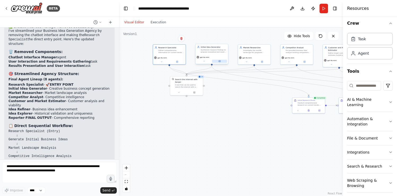
click at [219, 63] on button at bounding box center [219, 61] width 15 height 3
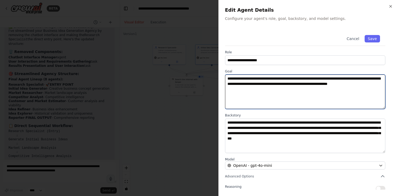
drag, startPoint x: 273, startPoint y: 90, endPoint x: 224, endPoint y: 79, distance: 49.8
click at [224, 79] on div "**********" at bounding box center [307, 98] width 179 height 196
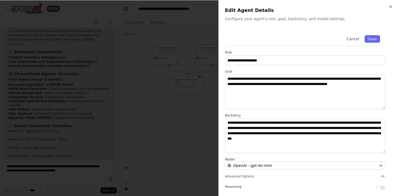
scroll to position [3957, 0]
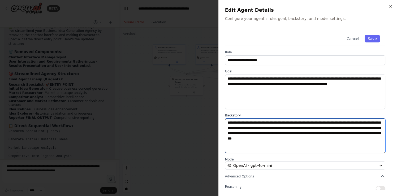
click at [236, 127] on textarea "**********" at bounding box center [305, 136] width 160 height 34
drag, startPoint x: 375, startPoint y: 142, endPoint x: 223, endPoint y: 123, distance: 152.9
click at [223, 123] on div "**********" at bounding box center [307, 98] width 179 height 196
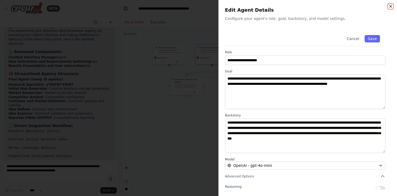
click at [391, 7] on icon "button" at bounding box center [390, 6] width 2 height 2
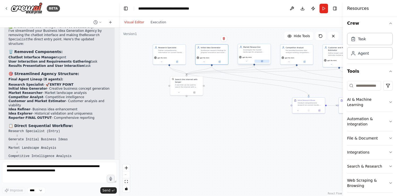
click at [263, 61] on icon at bounding box center [262, 61] width 2 height 2
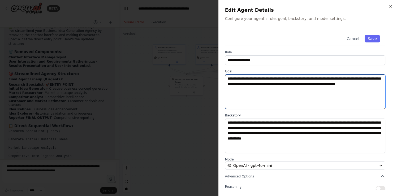
drag, startPoint x: 269, startPoint y: 89, endPoint x: 223, endPoint y: 76, distance: 47.7
click at [223, 76] on div "**********" at bounding box center [307, 98] width 179 height 196
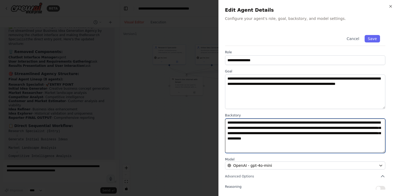
drag, startPoint x: 379, startPoint y: 140, endPoint x: 214, endPoint y: 119, distance: 166.9
click at [214, 119] on body "BETA Create an agency according below spec: Specifications for Business Idea Ge…" at bounding box center [198, 98] width 397 height 196
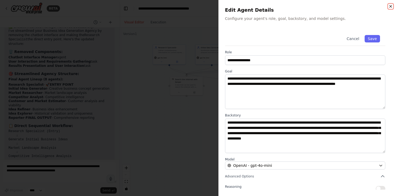
click at [392, 5] on icon "button" at bounding box center [390, 6] width 4 height 4
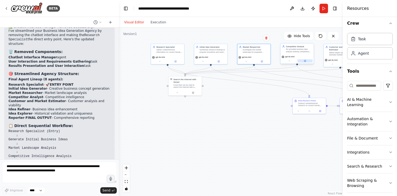
click at [306, 61] on button at bounding box center [304, 60] width 15 height 3
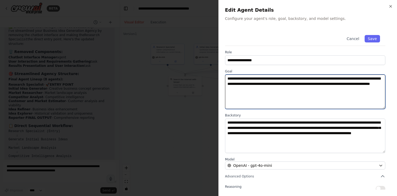
drag, startPoint x: 321, startPoint y: 89, endPoint x: 223, endPoint y: 79, distance: 98.9
click at [223, 79] on div "**********" at bounding box center [307, 98] width 179 height 196
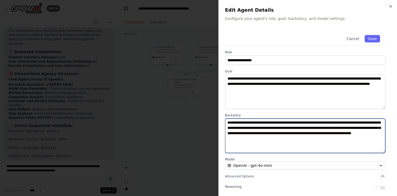
drag, startPoint x: 325, startPoint y: 139, endPoint x: 224, endPoint y: 122, distance: 101.7
click at [224, 122] on div "**********" at bounding box center [307, 98] width 179 height 196
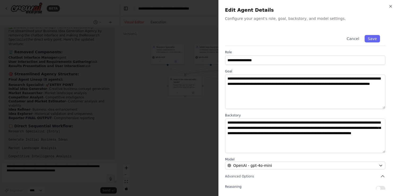
scroll to position [3, 0]
